Goal: Ask a question

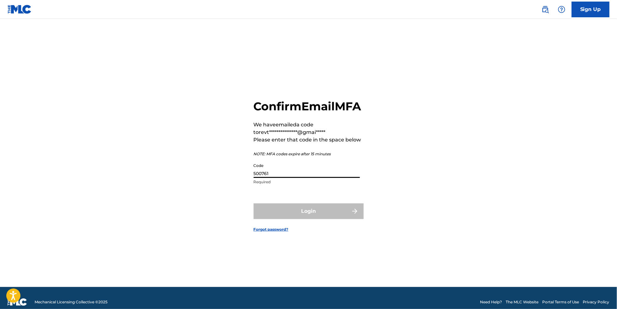
type input "500761"
click at [308, 213] on button "Login" at bounding box center [309, 211] width 110 height 16
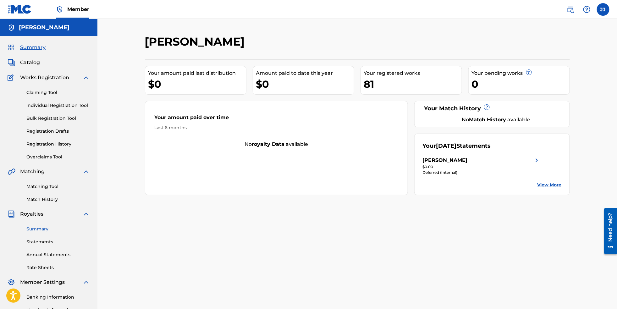
click at [43, 232] on link "Summary" at bounding box center [57, 229] width 63 height 7
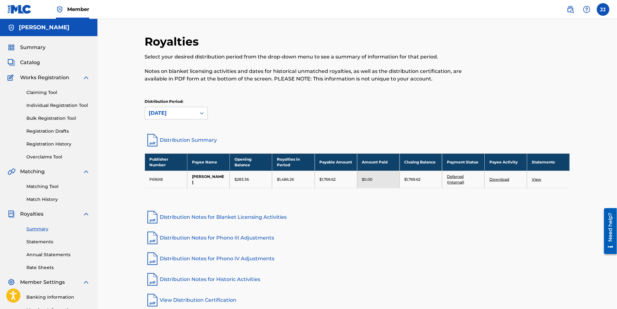
click at [462, 182] on link "Deferred (Internal)" at bounding box center [455, 179] width 17 height 10
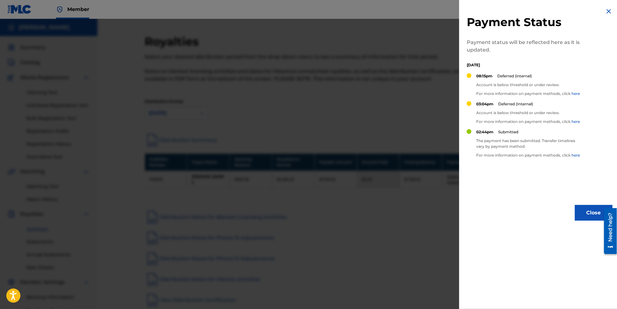
click at [328, 116] on div at bounding box center [308, 173] width 617 height 309
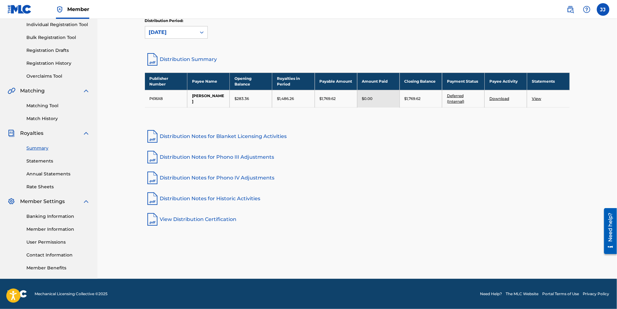
scroll to position [91, 0]
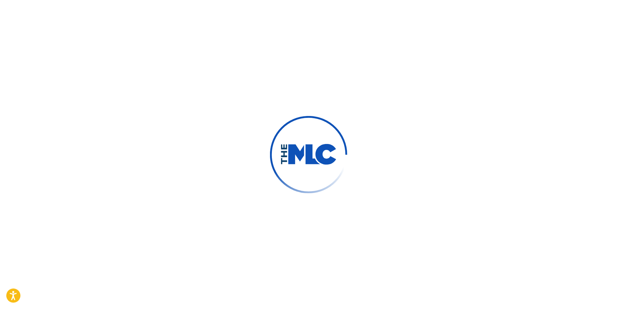
type input "[PERSON_NAME]"
type input "[EMAIL_ADDRESS][DOMAIN_NAME]"
